Goal: Information Seeking & Learning: Learn about a topic

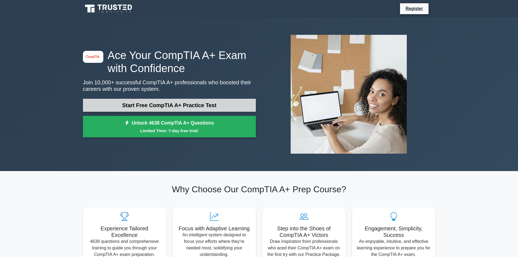
click at [147, 109] on link "Start Free CompTIA A+ Practice Test" at bounding box center [169, 105] width 173 height 13
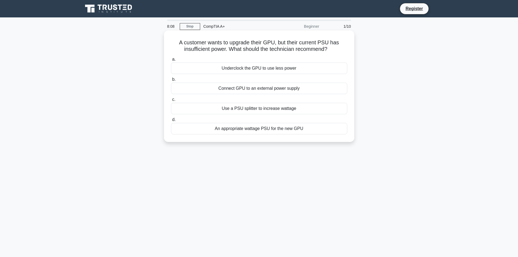
click at [224, 129] on div "An appropriate wattage PSU for the new GPU" at bounding box center [259, 128] width 176 height 11
click at [171, 122] on input "d. An appropriate wattage PSU for the new GPU" at bounding box center [171, 120] width 0 height 4
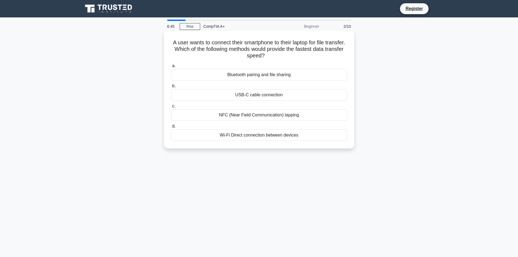
click at [277, 72] on div "Bluetooth pairing and file sharing" at bounding box center [259, 74] width 176 height 11
click at [171, 68] on input "a. Bluetooth pairing and file sharing" at bounding box center [171, 66] width 0 height 4
click at [280, 94] on div "Clogged print head" at bounding box center [259, 94] width 176 height 11
click at [171, 88] on input "b. Clogged print head" at bounding box center [171, 86] width 0 height 4
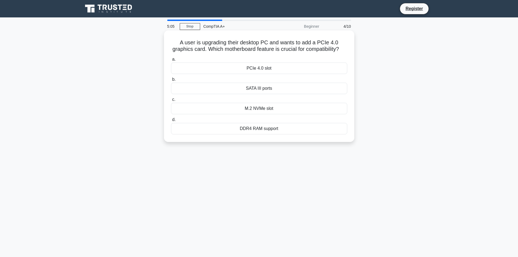
click at [274, 72] on div "PCIe 4.0 slot" at bounding box center [259, 68] width 176 height 11
click at [171, 61] on input "a. PCIe 4.0 slot" at bounding box center [171, 60] width 0 height 4
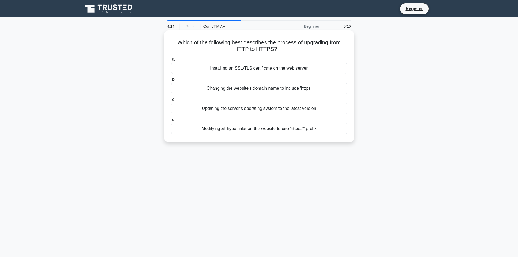
click at [310, 129] on div "Modifying all hyperlinks on the website to use 'https://' prefix" at bounding box center [259, 128] width 176 height 11
click at [171, 122] on input "d. Modifying all hyperlinks on the website to use 'https://' prefix" at bounding box center [171, 120] width 0 height 4
click at [297, 66] on div "Ask the customer to verify their network settings" at bounding box center [259, 68] width 176 height 11
click at [171, 61] on input "a. Ask the customer to verify their network settings" at bounding box center [171, 60] width 0 height 4
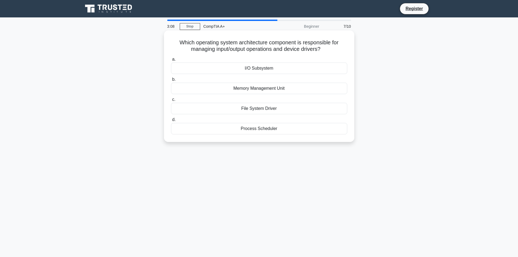
click at [266, 88] on div "Memory Management Unit" at bounding box center [259, 88] width 176 height 11
click at [171, 81] on input "b. Memory Management Unit" at bounding box center [171, 80] width 0 height 4
click at [271, 110] on div "Virtualization Support" at bounding box center [259, 108] width 176 height 11
click at [171, 101] on input "c. Virtualization Support" at bounding box center [171, 100] width 0 height 4
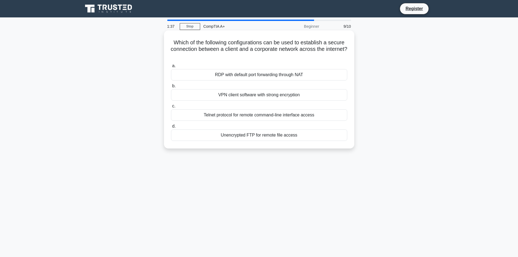
click at [220, 115] on div "Telnet protocol for remote command-line interface access" at bounding box center [259, 114] width 176 height 11
click at [171, 108] on input "c. Telnet protocol for remote command-line interface access" at bounding box center [171, 106] width 0 height 4
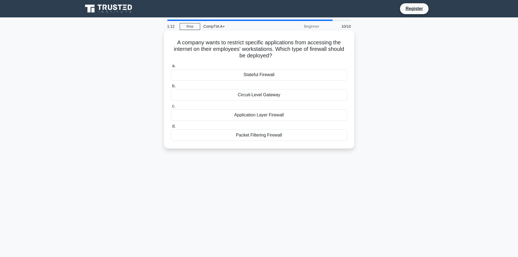
click at [271, 135] on div "Packet Filtering Firewall" at bounding box center [259, 134] width 176 height 11
click at [171, 128] on input "d. Packet Filtering Firewall" at bounding box center [171, 127] width 0 height 4
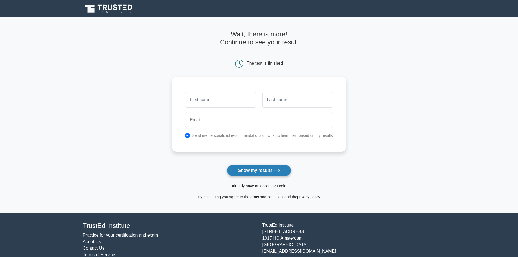
click at [256, 168] on button "Show my results" at bounding box center [259, 170] width 64 height 11
type input "Jamey"
type input "Lee"
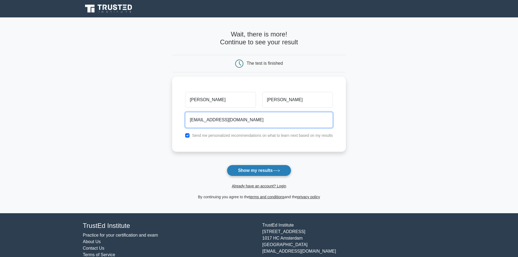
type input "leejamey@hotmail.com"
click at [255, 168] on button "Show my results" at bounding box center [259, 170] width 64 height 11
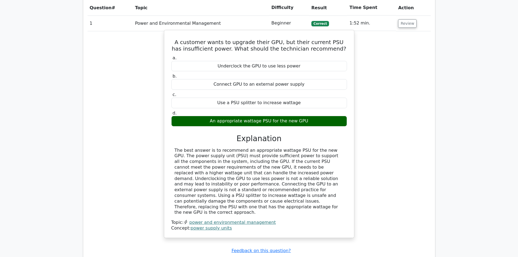
drag, startPoint x: 253, startPoint y: 42, endPoint x: 278, endPoint y: 41, distance: 24.8
click at [278, 41] on h5 "A customer wants to upgrade their GPU, but their current PSU has insufficient p…" at bounding box center [259, 45] width 177 height 13
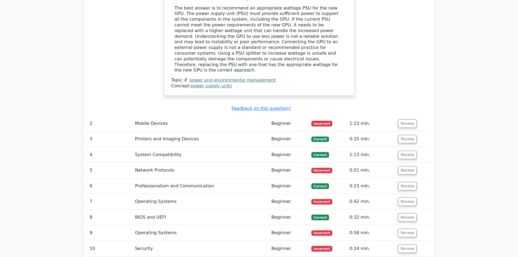
scroll to position [654, 0]
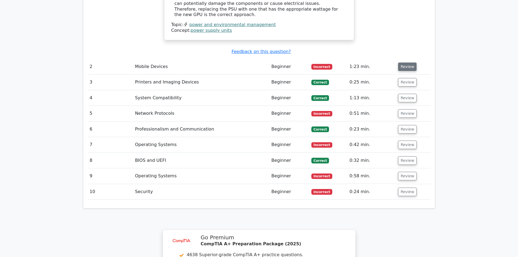
click at [409, 65] on button "Review" at bounding box center [407, 67] width 18 height 8
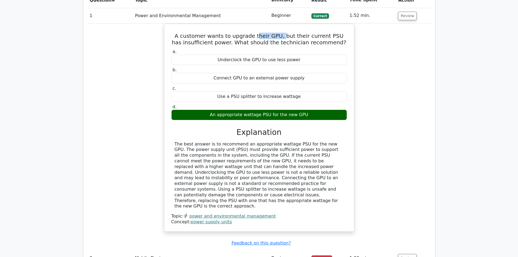
scroll to position [421, 0]
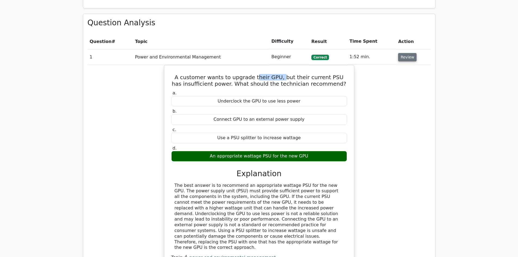
click at [406, 58] on button "Review" at bounding box center [407, 57] width 18 height 8
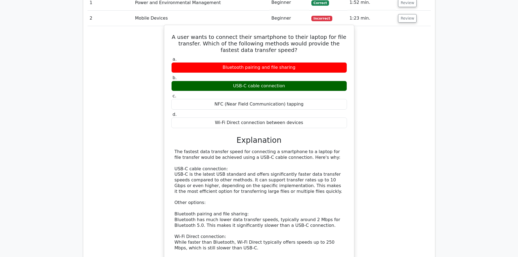
scroll to position [503, 0]
